Goal: Transaction & Acquisition: Register for event/course

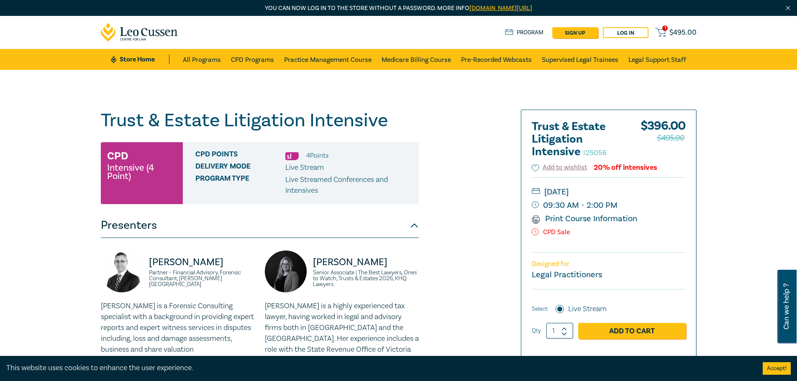
click at [645, 332] on link "Add to Cart" at bounding box center [632, 331] width 108 height 16
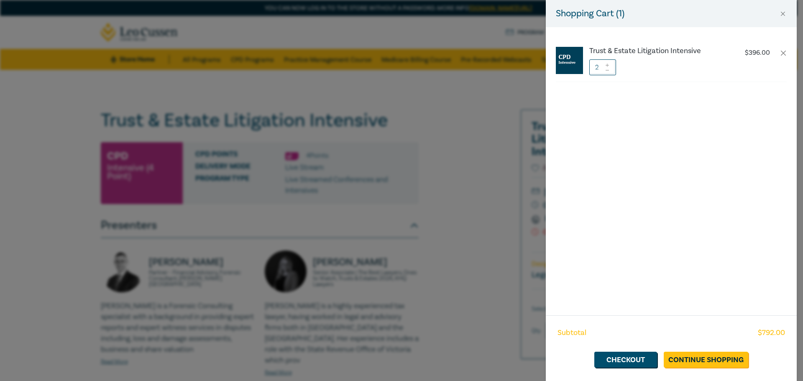
click at [608, 70] on icon at bounding box center [607, 70] width 3 height 0
click at [630, 356] on link "Checkout" at bounding box center [625, 360] width 63 height 16
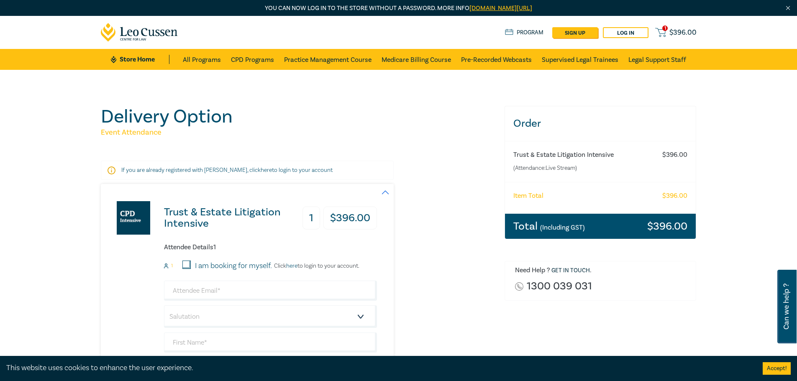
click at [658, 29] on icon at bounding box center [660, 32] width 10 height 10
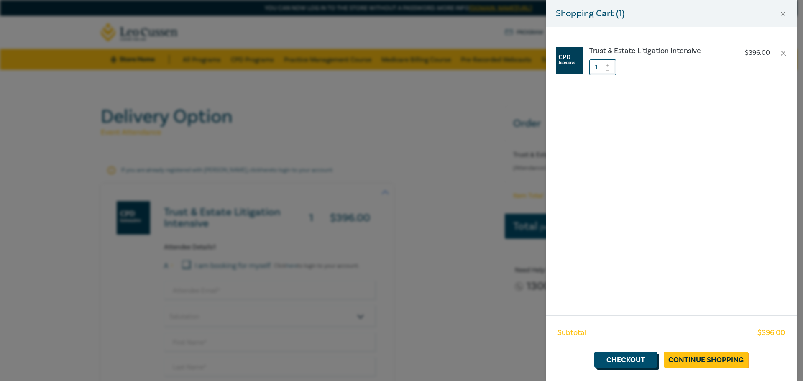
click at [633, 360] on link "Checkout" at bounding box center [625, 360] width 63 height 16
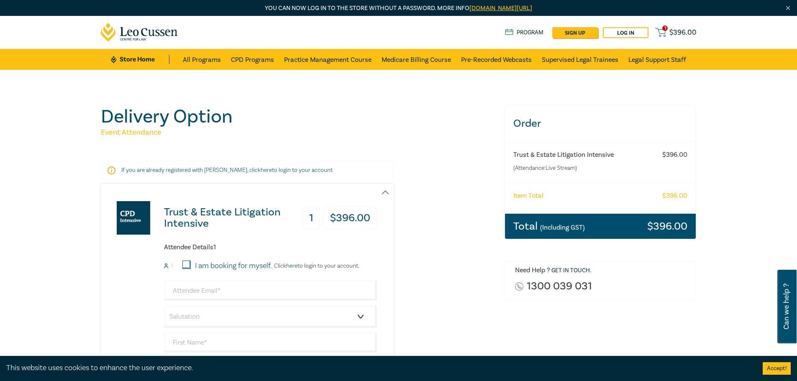
scroll to position [42, 0]
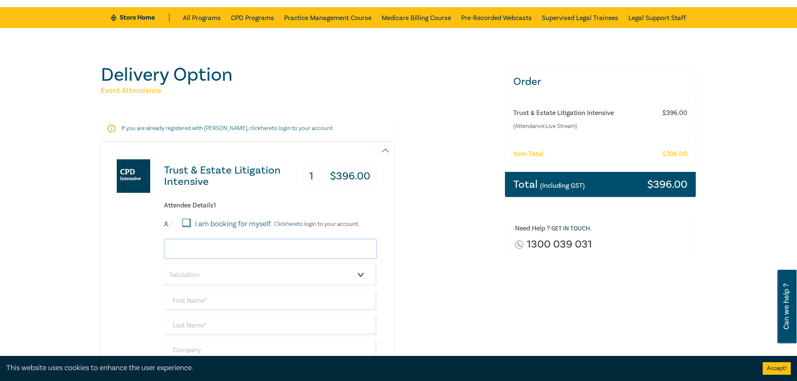
click at [204, 254] on input "email" at bounding box center [270, 249] width 213 height 20
type input "[EMAIL_ADDRESS][PERSON_NAME][DOMAIN_NAME]"
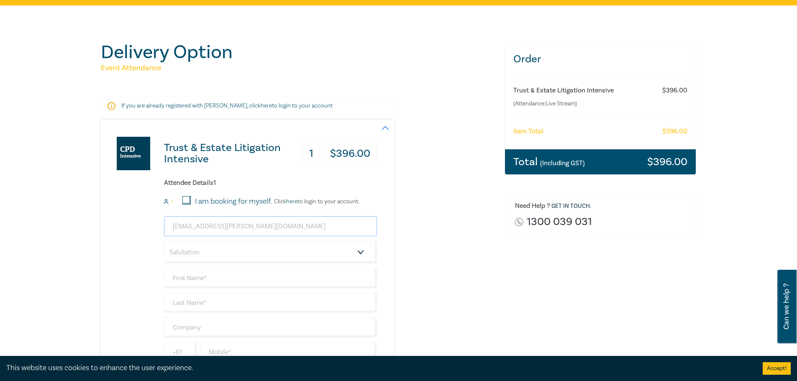
scroll to position [84, 0]
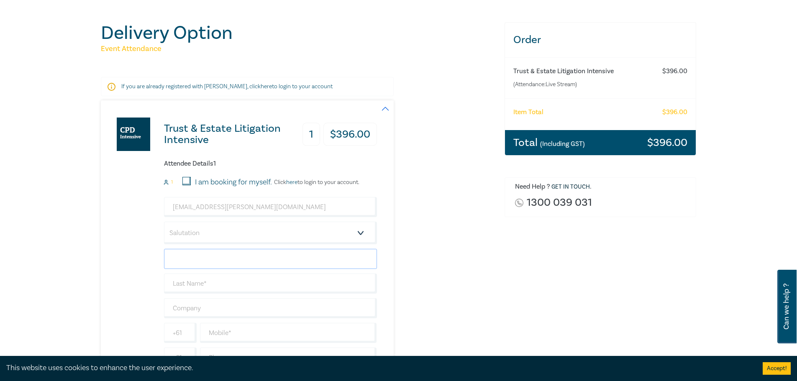
click at [201, 251] on input "text" at bounding box center [270, 259] width 213 height 20
type input "[PERSON_NAME]"
click at [207, 284] on input "text" at bounding box center [270, 284] width 213 height 20
type input "[PERSON_NAME]"
click at [210, 310] on input "text" at bounding box center [270, 308] width 213 height 20
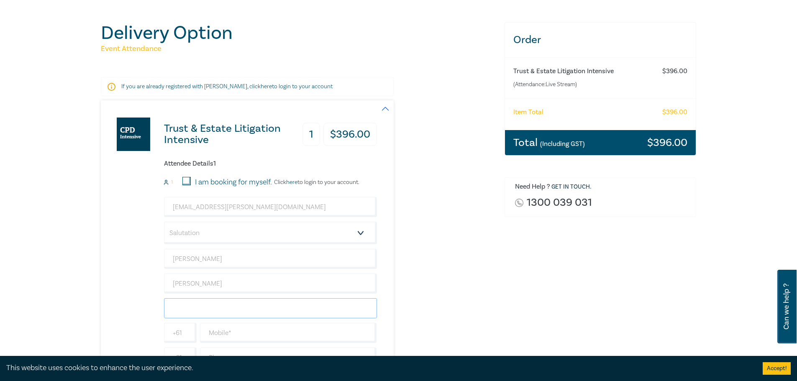
type input "[PERSON_NAME] & Paisley"
type input "[PHONE_NUMBER]"
type input "[GEOGRAPHIC_DATA]"
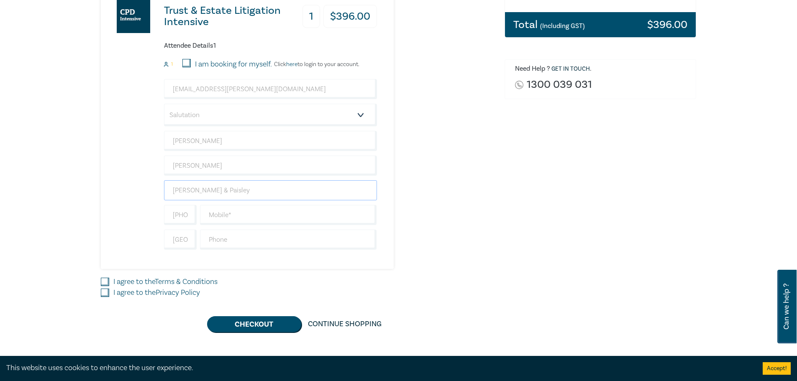
scroll to position [209, 0]
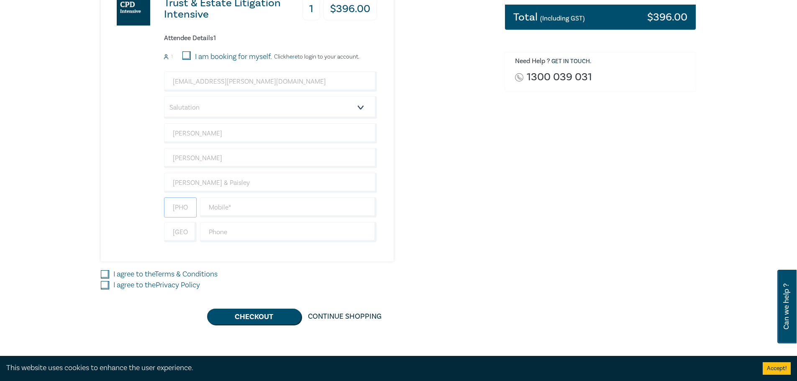
click at [187, 212] on input "[PHONE_NUMBER]" at bounding box center [180, 207] width 33 height 20
click at [219, 210] on input "text" at bounding box center [288, 207] width 177 height 20
click at [187, 211] on input "00481016" at bounding box center [180, 207] width 33 height 20
drag, startPoint x: 187, startPoint y: 205, endPoint x: 168, endPoint y: 206, distance: 19.7
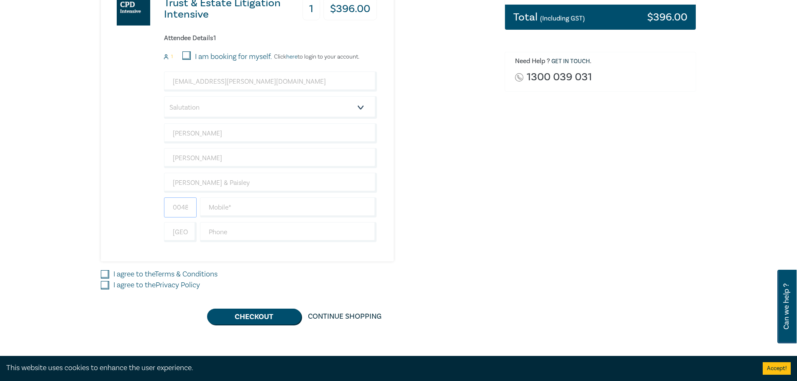
click at [168, 206] on input "0048a1016" at bounding box center [180, 207] width 33 height 20
type input "1016"
click at [225, 210] on input "text" at bounding box center [288, 207] width 177 height 20
drag, startPoint x: 192, startPoint y: 208, endPoint x: 180, endPoint y: 207, distance: 12.7
click at [182, 207] on input "1016" at bounding box center [180, 207] width 33 height 20
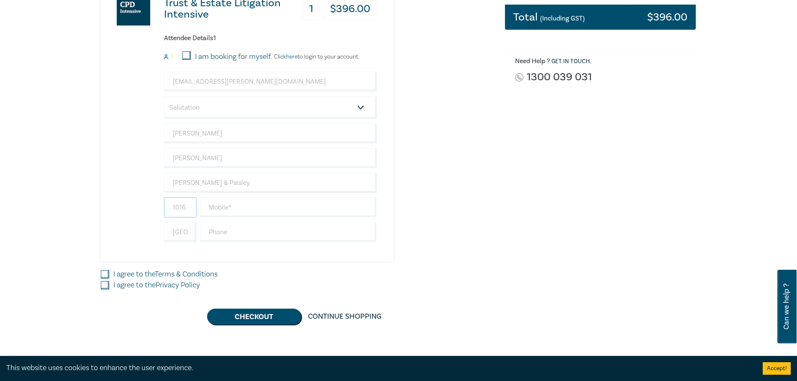
drag, startPoint x: 180, startPoint y: 207, endPoint x: 171, endPoint y: 206, distance: 9.2
click at [171, 206] on input "1016" at bounding box center [180, 207] width 33 height 20
drag, startPoint x: 184, startPoint y: 206, endPoint x: 163, endPoint y: 206, distance: 20.9
click at [163, 206] on div "1016" at bounding box center [180, 207] width 36 height 20
click at [219, 209] on input "text" at bounding box center [288, 207] width 177 height 20
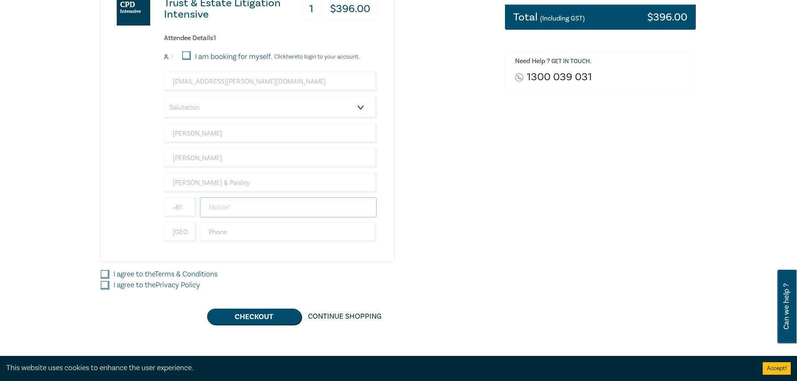
click at [244, 212] on input "text" at bounding box center [288, 207] width 177 height 20
type input "0419552861"
click at [230, 236] on input "text" at bounding box center [288, 232] width 177 height 20
click at [106, 273] on input "I agree to the Terms & Conditions" at bounding box center [105, 274] width 8 height 8
checkbox input "true"
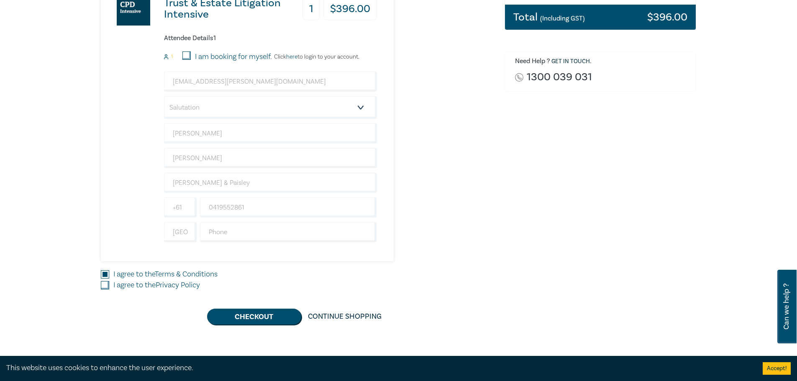
click at [107, 284] on input "I agree to the Privacy Policy" at bounding box center [105, 285] width 8 height 8
checkbox input "true"
click at [231, 319] on button "Checkout" at bounding box center [254, 317] width 94 height 16
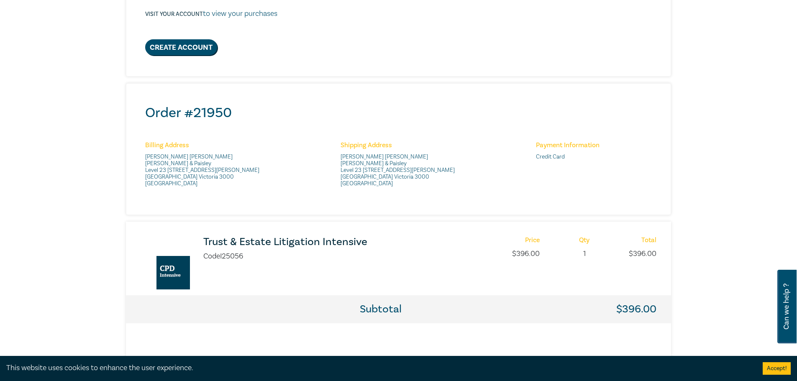
scroll to position [293, 0]
